Goal: Transaction & Acquisition: Book appointment/travel/reservation

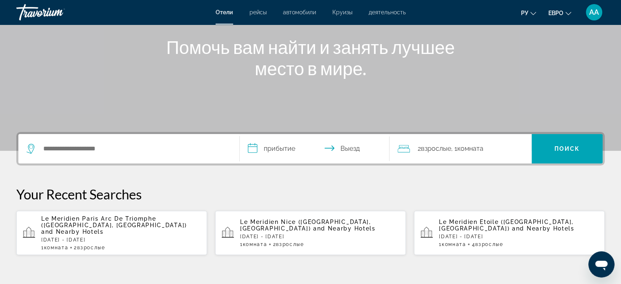
scroll to position [95, 0]
click at [132, 227] on p "Le Meridien Paris Arc De Triomphe ([GEOGRAPHIC_DATA], [GEOGRAPHIC_DATA]) and Ne…" at bounding box center [120, 225] width 159 height 20
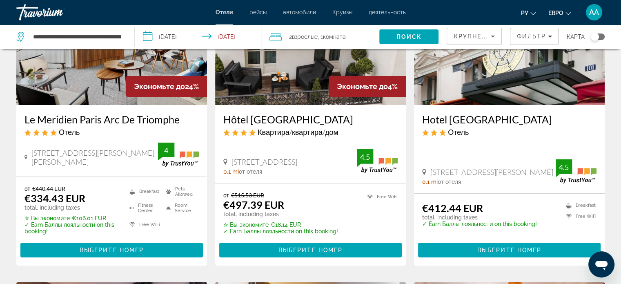
scroll to position [104, 0]
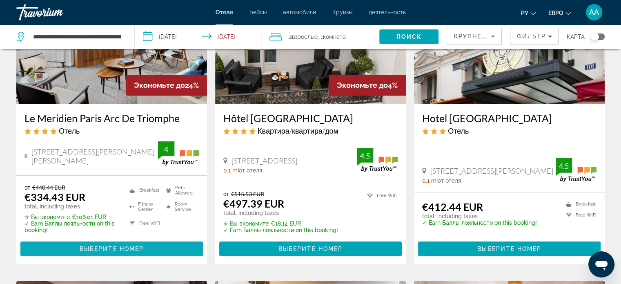
click at [158, 247] on span "Основное содержание" at bounding box center [111, 249] width 182 height 20
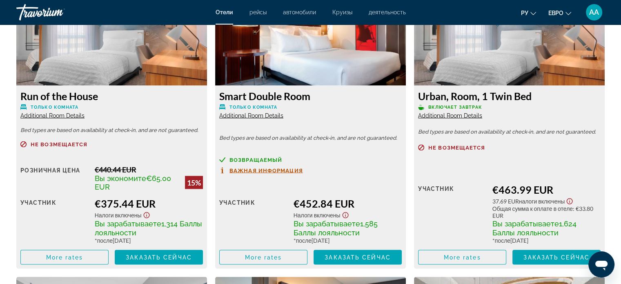
scroll to position [1481, 0]
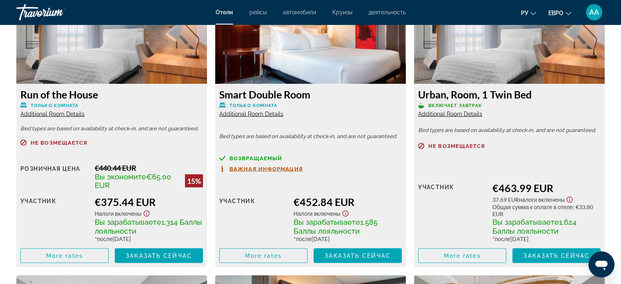
click at [455, 114] on span "Additional Room Details" at bounding box center [450, 113] width 64 height 7
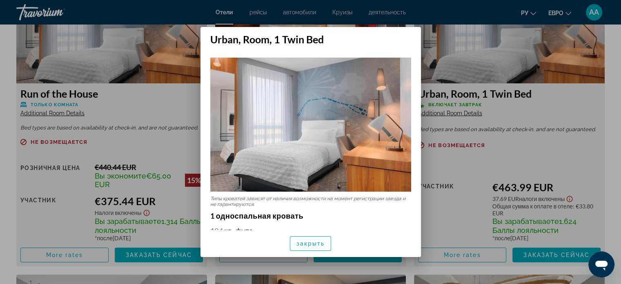
click at [407, 39] on h2 "Urban, Room, 1 Twin Bed" at bounding box center [310, 36] width 220 height 18
click at [412, 39] on h2 "Urban, Room, 1 Twin Bed" at bounding box center [310, 36] width 220 height 18
click at [579, 52] on div at bounding box center [310, 142] width 621 height 284
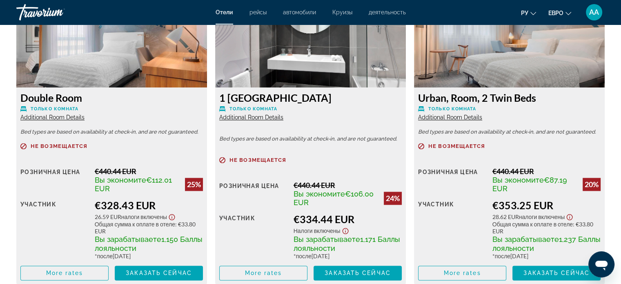
scroll to position [1164, 0]
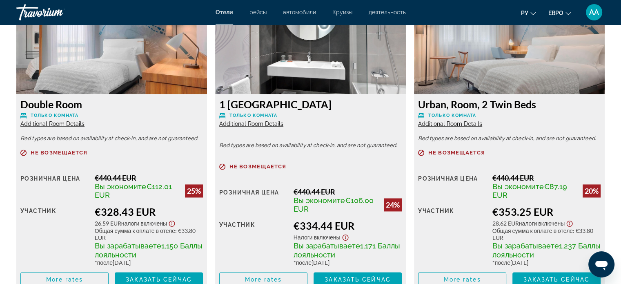
click at [71, 126] on span "Additional Room Details" at bounding box center [52, 123] width 64 height 7
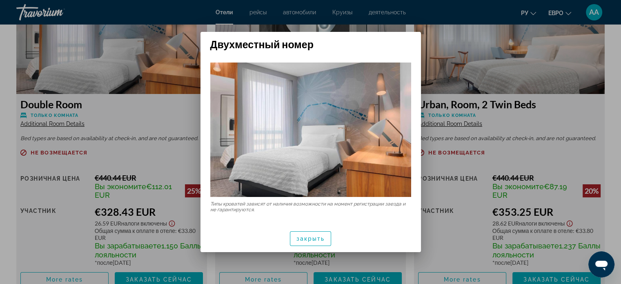
click at [559, 63] on div at bounding box center [310, 142] width 621 height 284
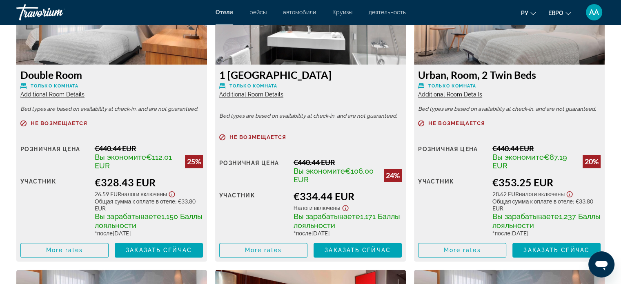
scroll to position [1195, 0]
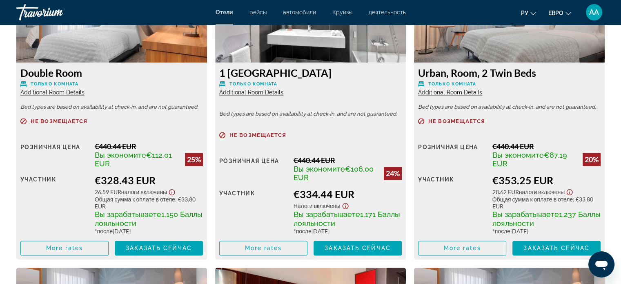
click at [270, 93] on span "Additional Room Details" at bounding box center [251, 92] width 64 height 7
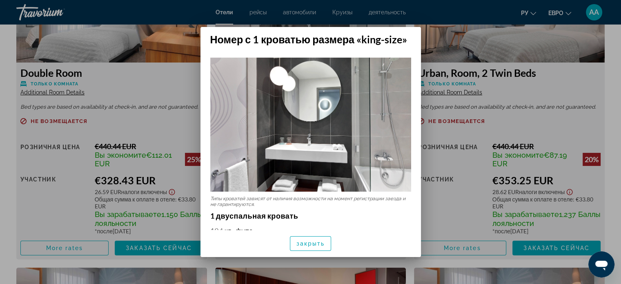
click at [406, 38] on h2 "Номер с 1 кроватью размера «king-size»" at bounding box center [310, 36] width 220 height 18
click at [478, 32] on div at bounding box center [310, 142] width 621 height 284
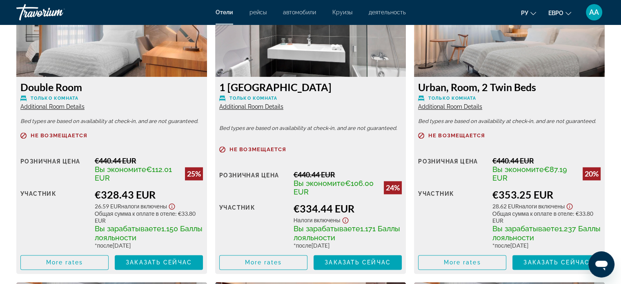
scroll to position [1180, 0]
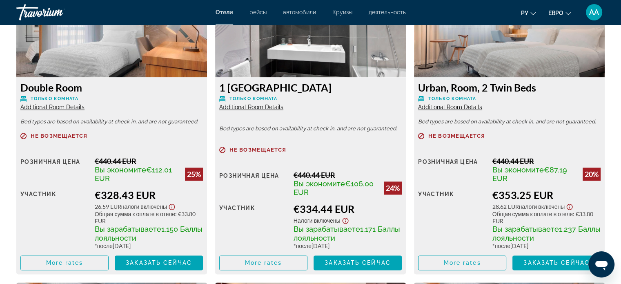
click at [452, 107] on span "Additional Room Details" at bounding box center [450, 107] width 64 height 7
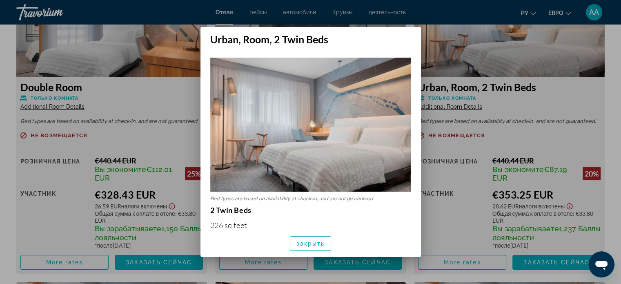
scroll to position [0, 0]
click at [408, 37] on h2 "Urban, Room, 2 Twin Beds" at bounding box center [310, 36] width 220 height 18
click at [410, 38] on h2 "Urban, Room, 2 Twin Beds" at bounding box center [310, 36] width 220 height 18
click at [412, 34] on h2 "Urban, Room, 2 Twin Beds" at bounding box center [310, 36] width 220 height 18
click at [456, 31] on div at bounding box center [310, 142] width 621 height 284
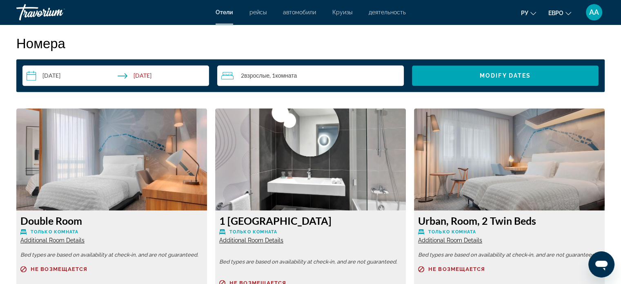
scroll to position [1046, 0]
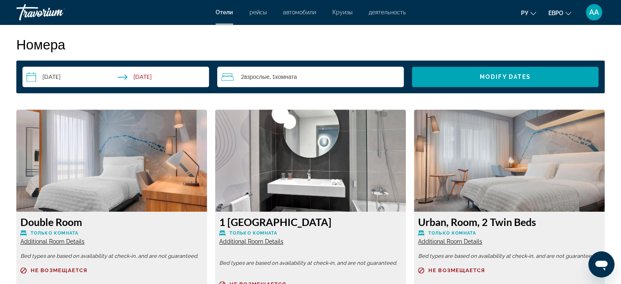
click at [372, 72] on div "2 Взрослый Взрослые , 1 Комната номера" at bounding box center [312, 77] width 182 height 10
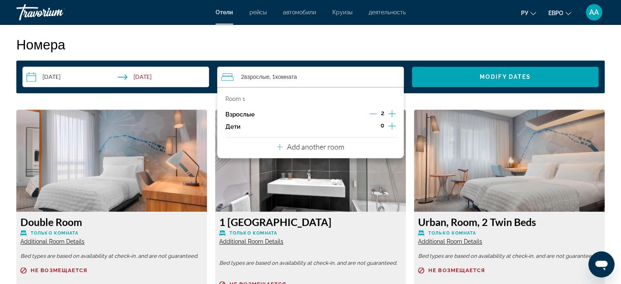
click at [393, 126] on icon "Increment children" at bounding box center [391, 125] width 7 height 7
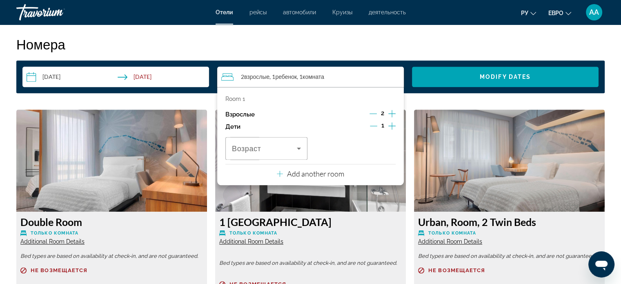
click at [371, 113] on icon "Decrement adults" at bounding box center [372, 113] width 7 height 0
click at [371, 126] on icon "Decrement children" at bounding box center [373, 126] width 7 height 0
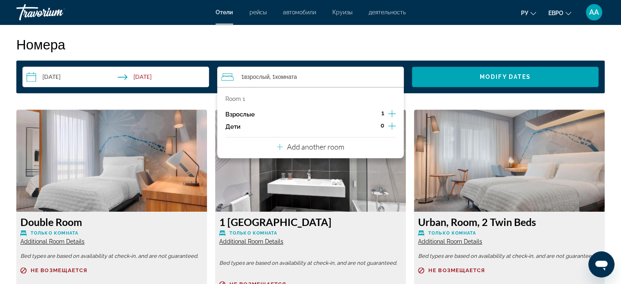
click at [393, 111] on icon "Increment adults" at bounding box center [391, 114] width 7 height 10
click at [334, 146] on p "Add another room" at bounding box center [315, 146] width 57 height 9
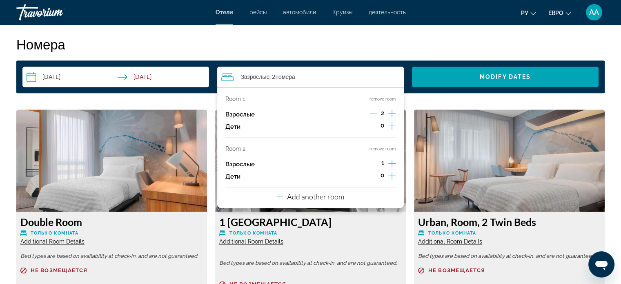
click at [371, 113] on icon "Decrement adults" at bounding box center [372, 113] width 7 height 0
click at [498, 78] on span "Modify Dates" at bounding box center [505, 76] width 51 height 7
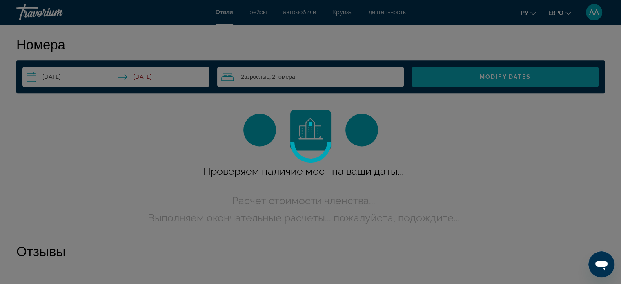
scroll to position [0, 0]
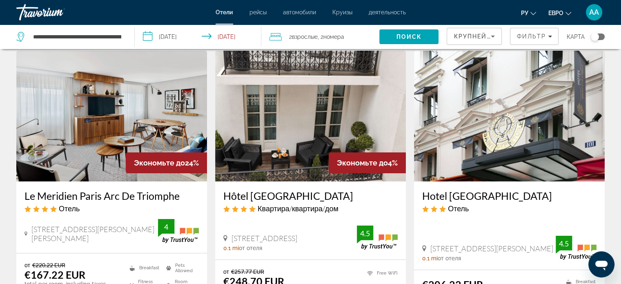
scroll to position [31, 0]
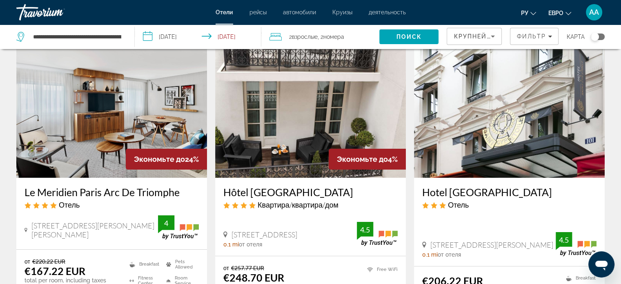
click at [571, 226] on div "Hotel [GEOGRAPHIC_DATA] Отель [STREET_ADDRESS][PERSON_NAME] 0.1 mi от отеля 4.5" at bounding box center [509, 222] width 191 height 88
click at [309, 33] on span "2 Взрослый Взрослые" at bounding box center [303, 36] width 29 height 11
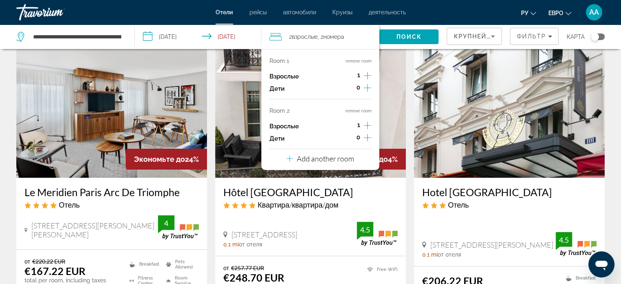
click at [370, 77] on icon "Increment adults" at bounding box center [367, 76] width 7 height 10
click at [369, 122] on icon "Increment adults" at bounding box center [367, 125] width 7 height 10
click at [371, 122] on icon "Increment adults" at bounding box center [367, 125] width 7 height 10
click at [347, 123] on icon "Decrement adults" at bounding box center [348, 125] width 7 height 7
click at [340, 126] on div "Взрослые 2" at bounding box center [320, 126] width 102 height 12
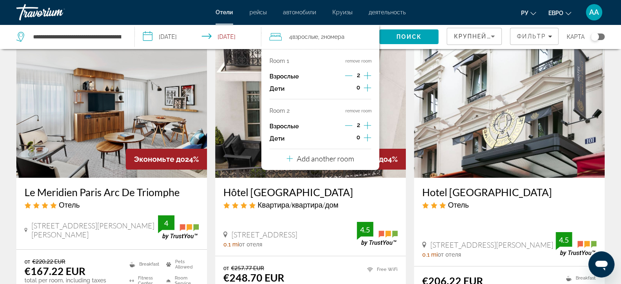
click at [337, 121] on div "Взрослые 2" at bounding box center [320, 126] width 102 height 12
click at [360, 108] on button "remove room" at bounding box center [358, 110] width 26 height 5
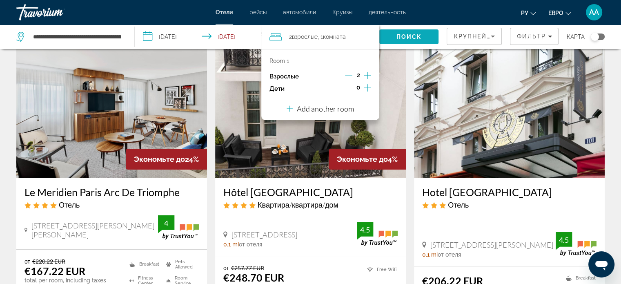
click at [421, 35] on span "Поиск" at bounding box center [409, 36] width 26 height 7
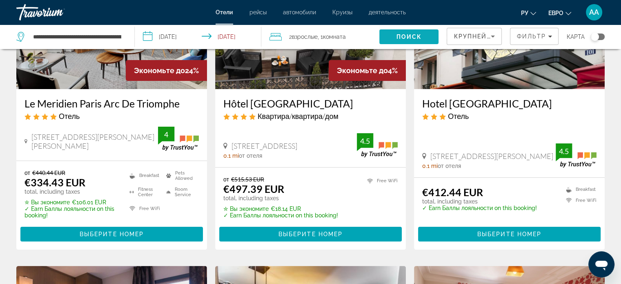
scroll to position [126, 0]
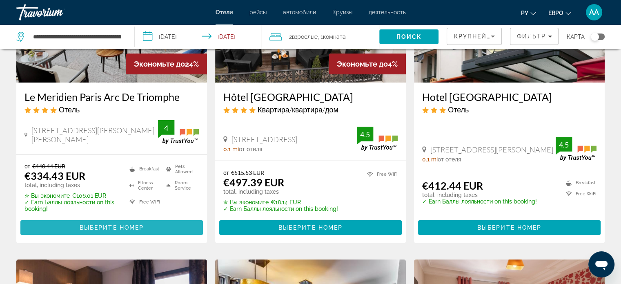
click at [129, 228] on span "Выберите номер" at bounding box center [112, 227] width 64 height 7
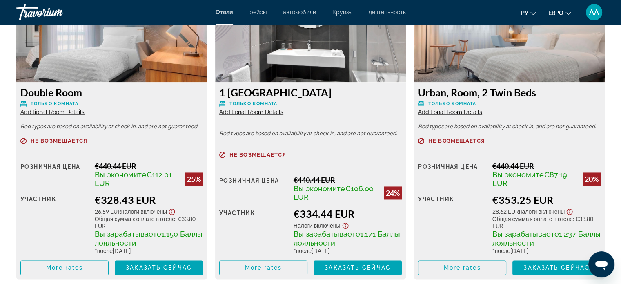
scroll to position [1184, 0]
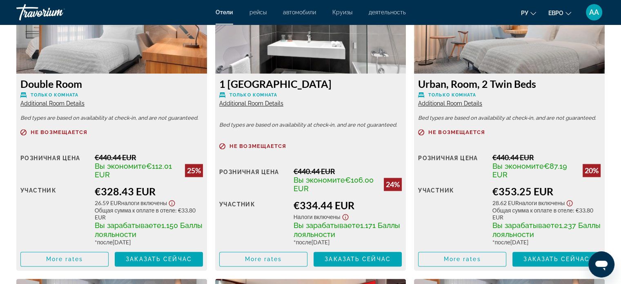
click at [69, 102] on span "Additional Room Details" at bounding box center [52, 103] width 64 height 7
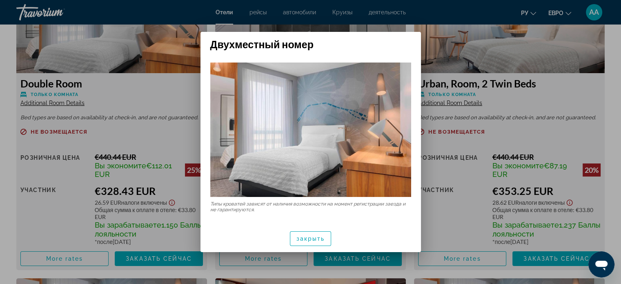
click at [411, 39] on h2 "Двухместный номер" at bounding box center [310, 41] width 220 height 18
click at [408, 43] on h2 "Двухместный номер" at bounding box center [310, 41] width 220 height 18
click at [316, 240] on font "закрыть" at bounding box center [310, 238] width 29 height 7
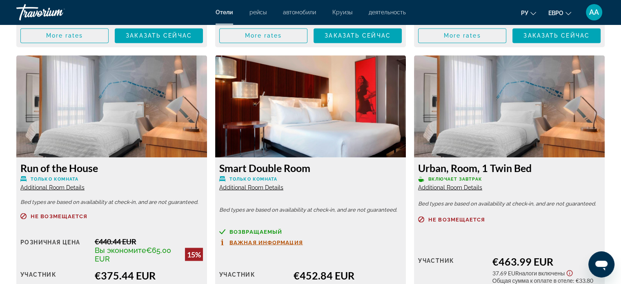
scroll to position [1420, 0]
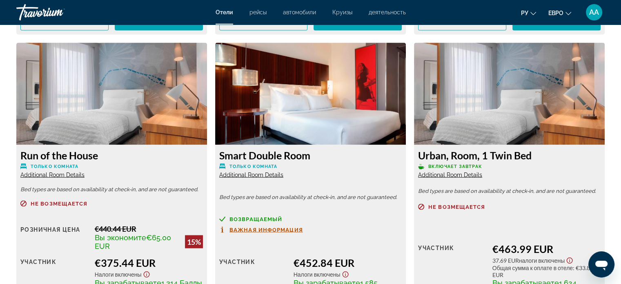
click at [576, 222] on div "Не возмещается Розничная цена $0.00 когда вы выкупаете участник €463.99 EUR 37.…" at bounding box center [509, 263] width 182 height 120
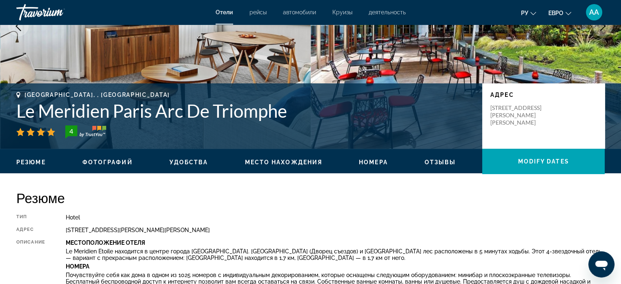
scroll to position [0, 0]
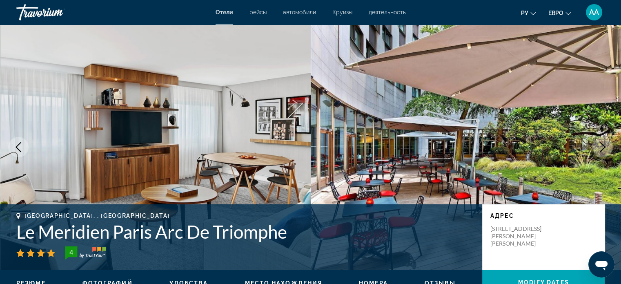
click at [593, 12] on font "АА" at bounding box center [594, 12] width 10 height 9
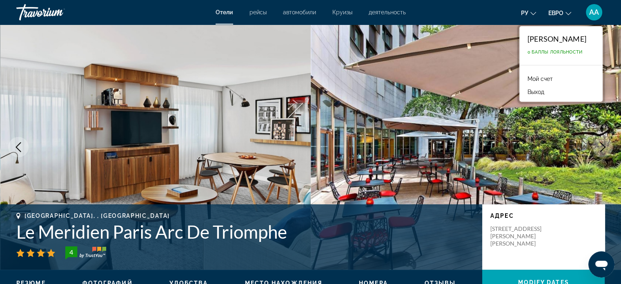
click at [574, 39] on font "[PERSON_NAME]" at bounding box center [556, 38] width 59 height 9
click at [567, 43] on div "[PERSON_NAME] 0 Баллы лояльности" at bounding box center [560, 45] width 83 height 39
click at [557, 35] on font "[PERSON_NAME]" at bounding box center [556, 38] width 59 height 9
click at [595, 11] on font "АА" at bounding box center [594, 12] width 10 height 9
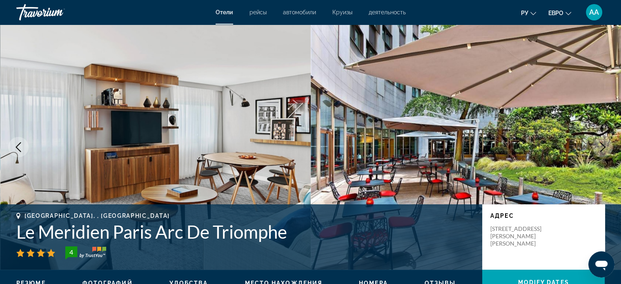
click at [596, 11] on font "АА" at bounding box center [594, 12] width 10 height 9
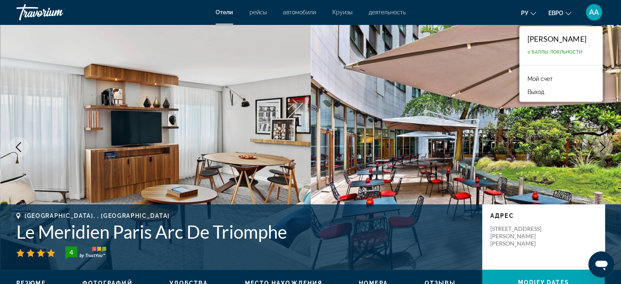
click at [531, 77] on font "Мой счет" at bounding box center [539, 79] width 25 height 7
